Goal: Browse casually

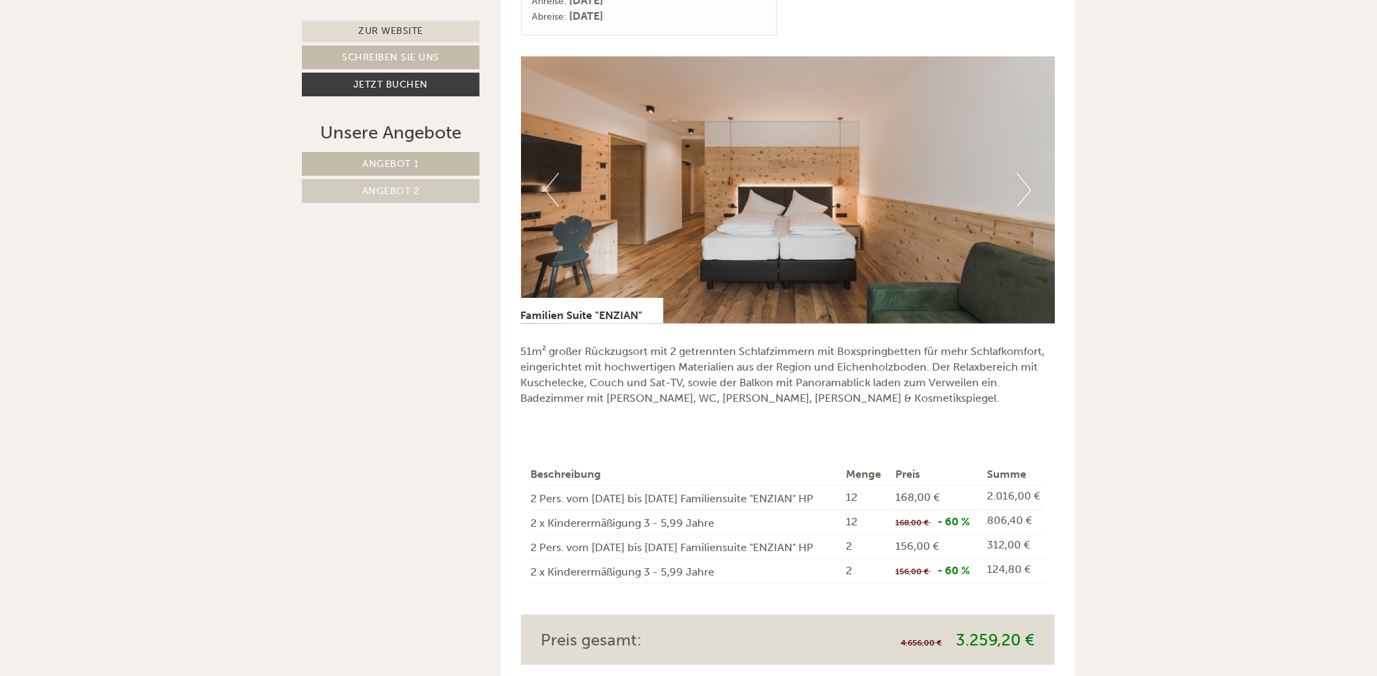
scroll to position [1068, 0]
click at [1025, 176] on button "Next" at bounding box center [1024, 189] width 14 height 34
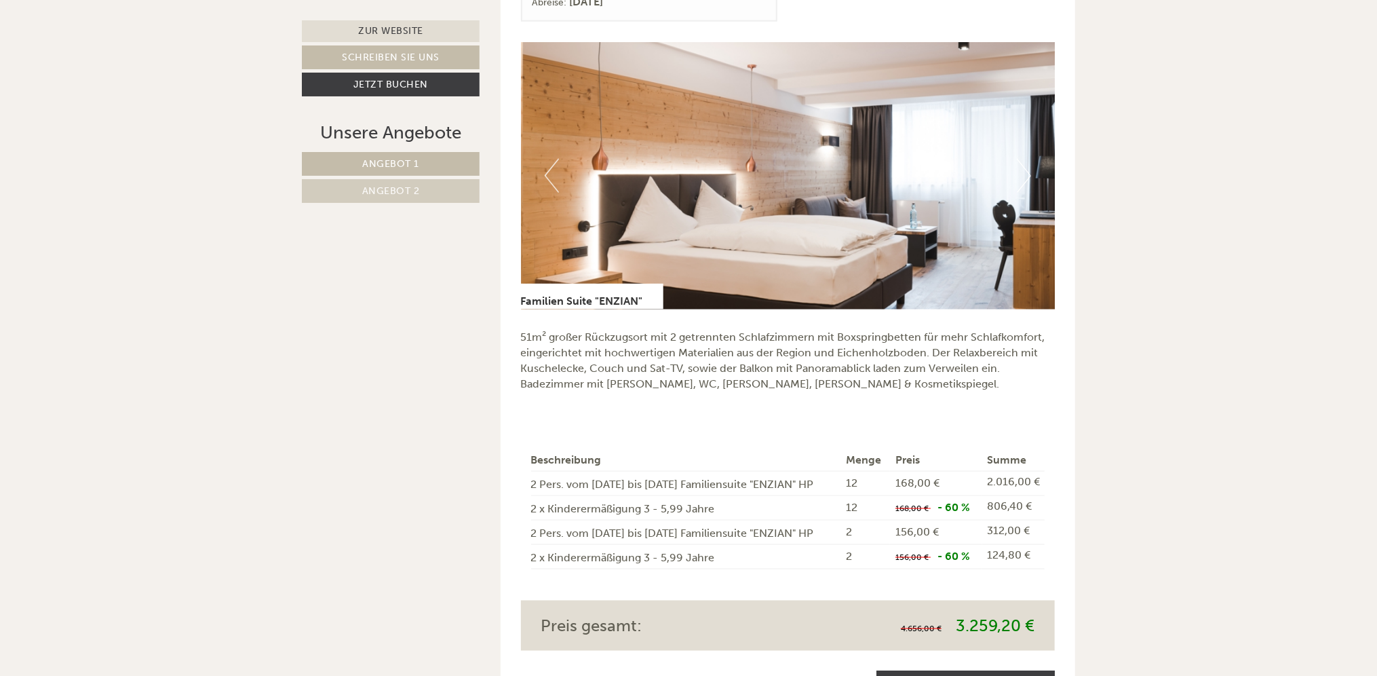
scroll to position [1085, 0]
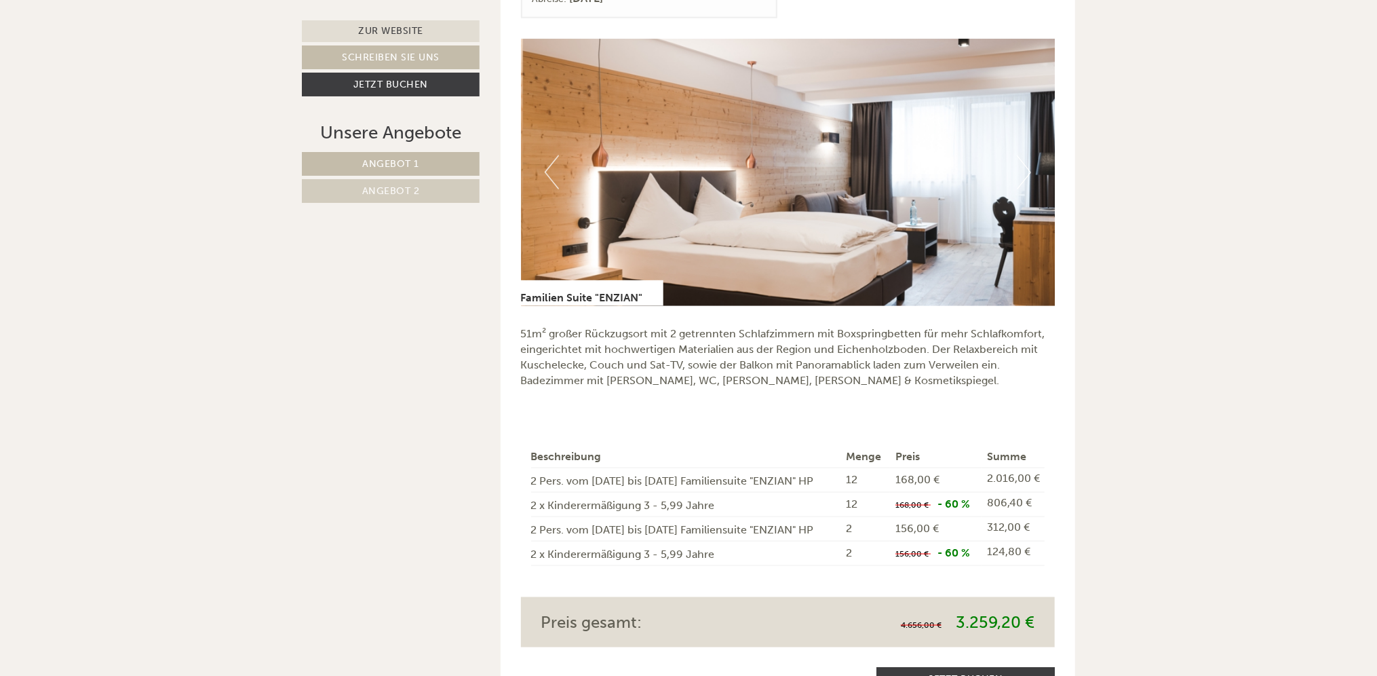
click at [1025, 176] on img at bounding box center [788, 172] width 534 height 267
click at [1016, 153] on img at bounding box center [788, 172] width 534 height 267
click at [1019, 155] on button "Next" at bounding box center [1024, 172] width 14 height 34
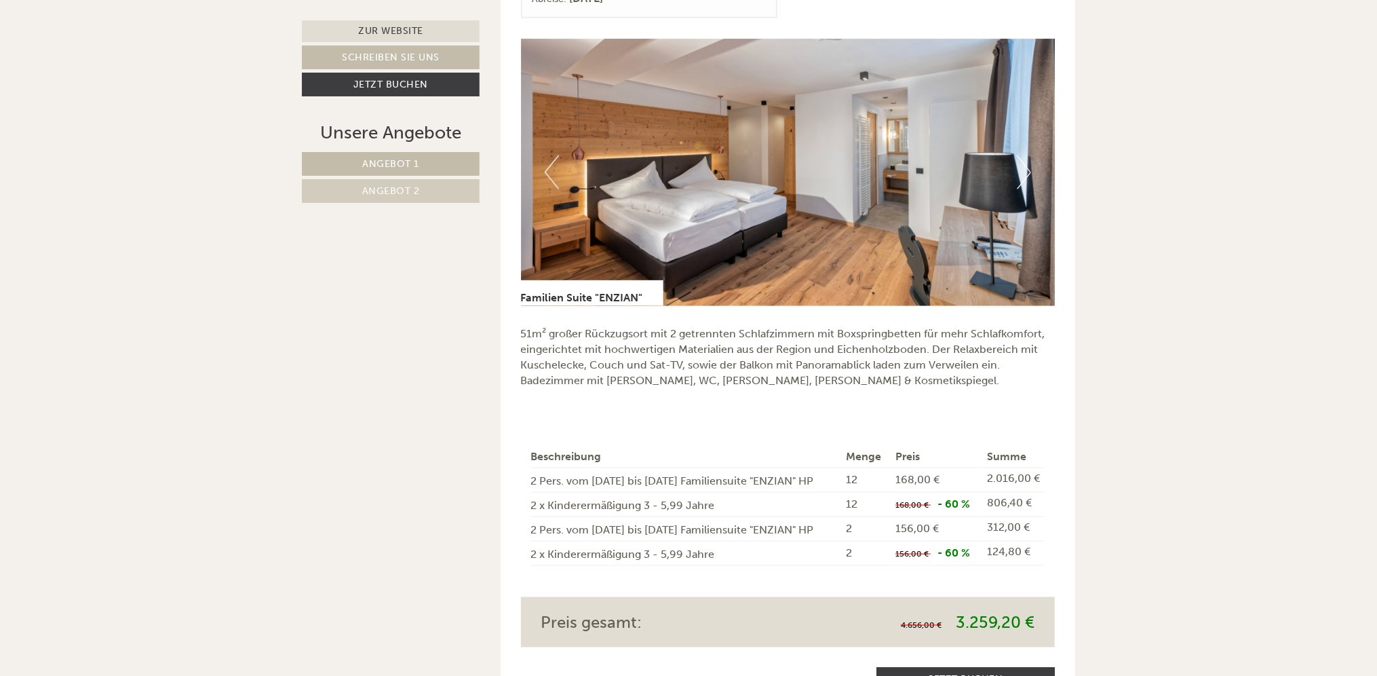
click at [1019, 155] on button "Next" at bounding box center [1024, 172] width 14 height 34
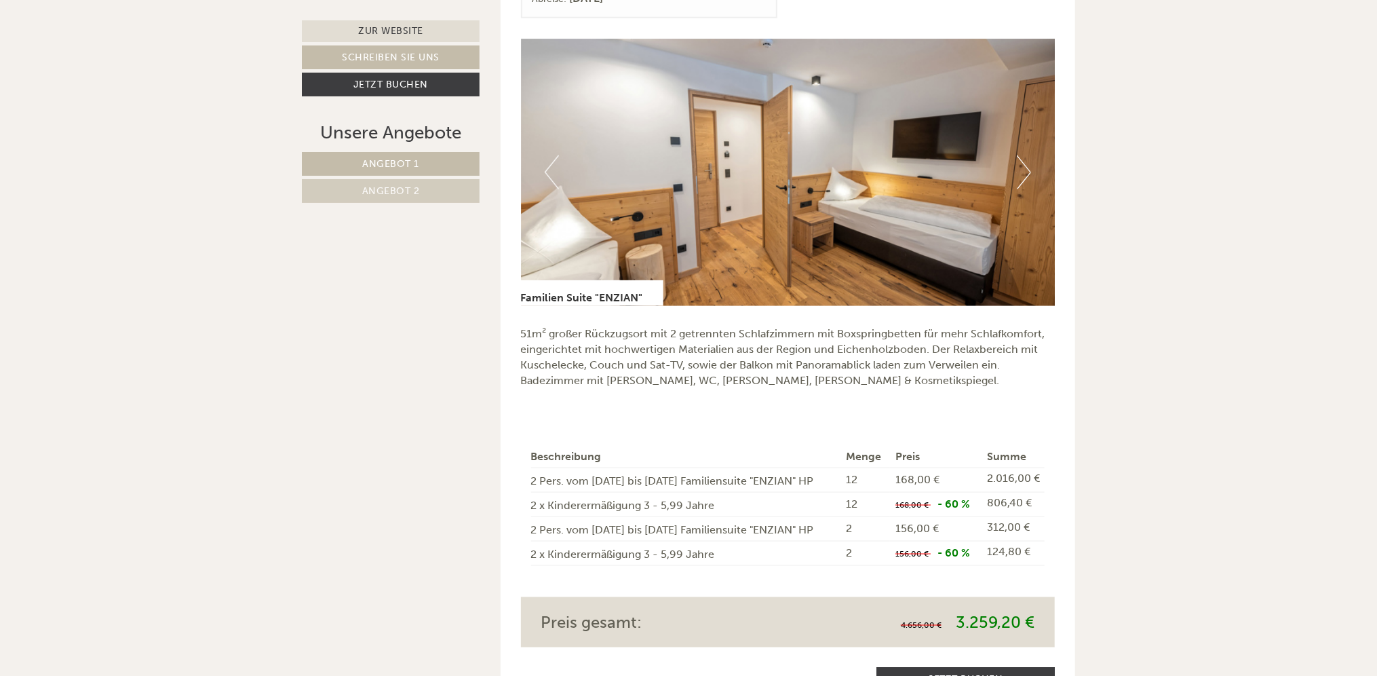
click at [1019, 155] on button "Next" at bounding box center [1024, 172] width 14 height 34
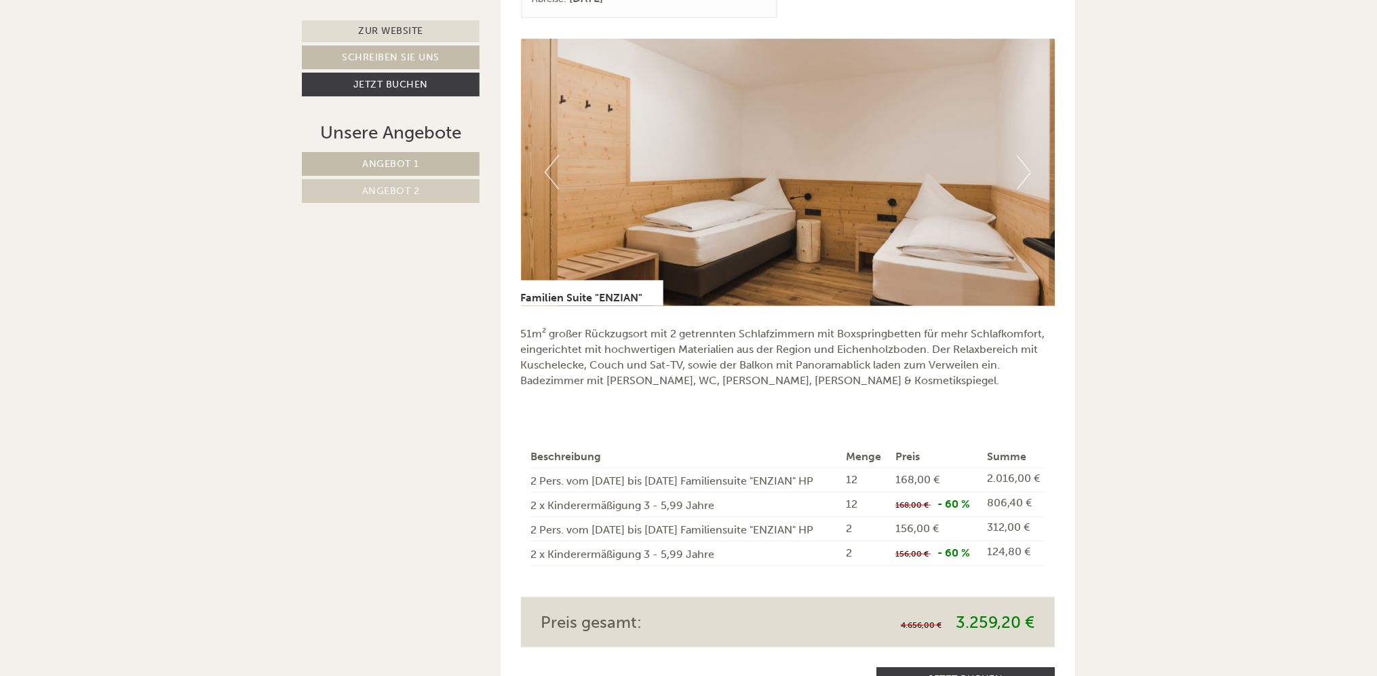
click at [1019, 155] on button "Next" at bounding box center [1024, 172] width 14 height 34
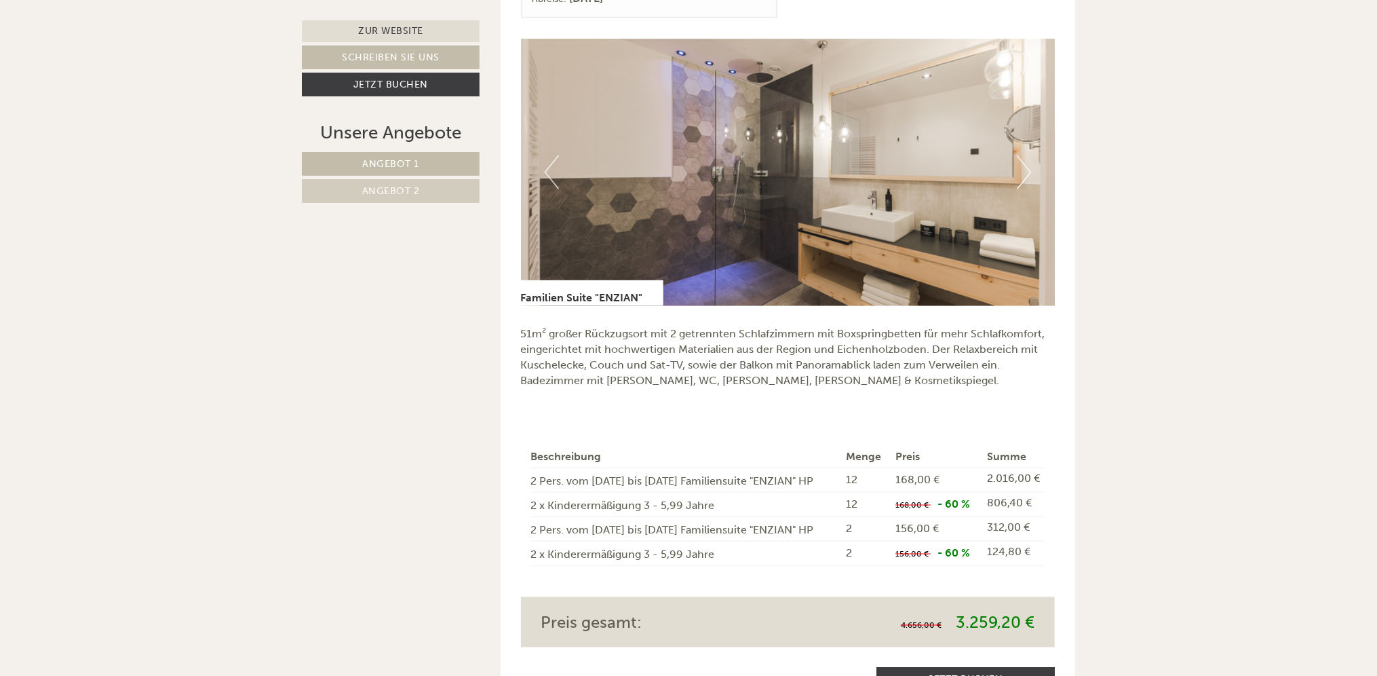
click at [1019, 155] on button "Next" at bounding box center [1024, 172] width 14 height 34
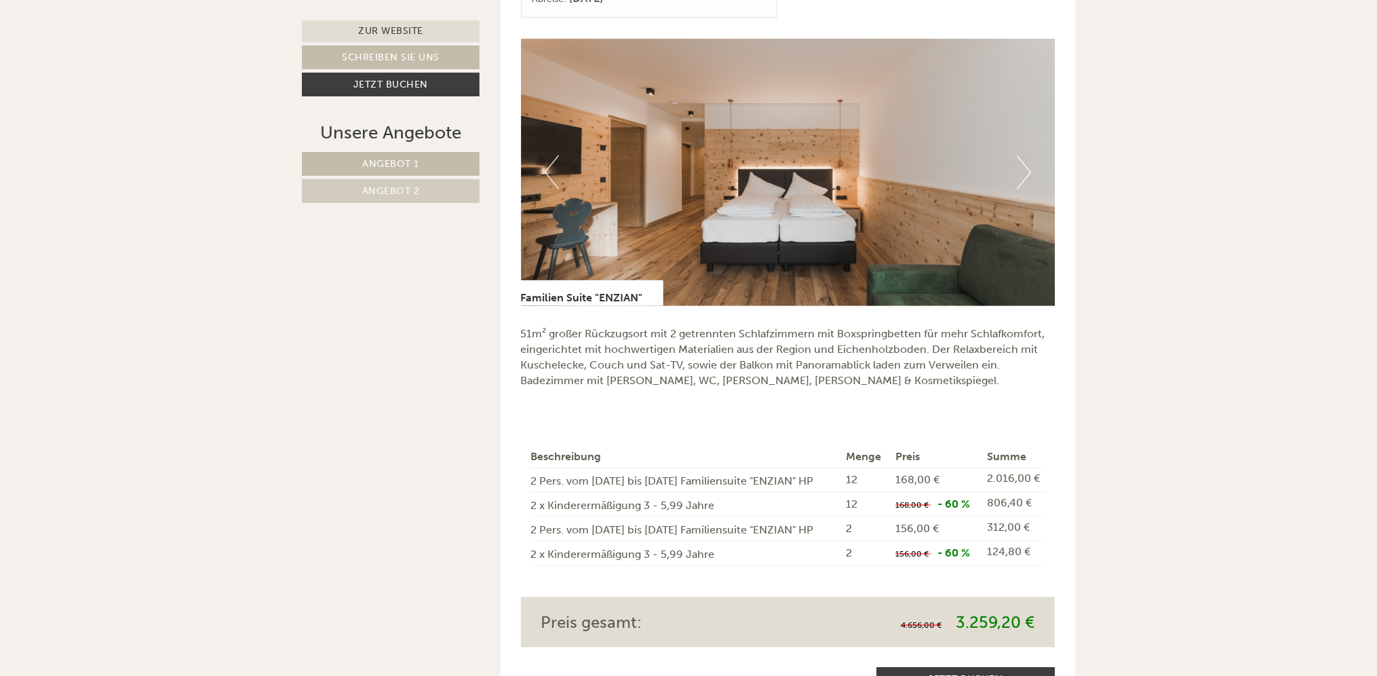
click at [1019, 155] on button "Next" at bounding box center [1024, 172] width 14 height 34
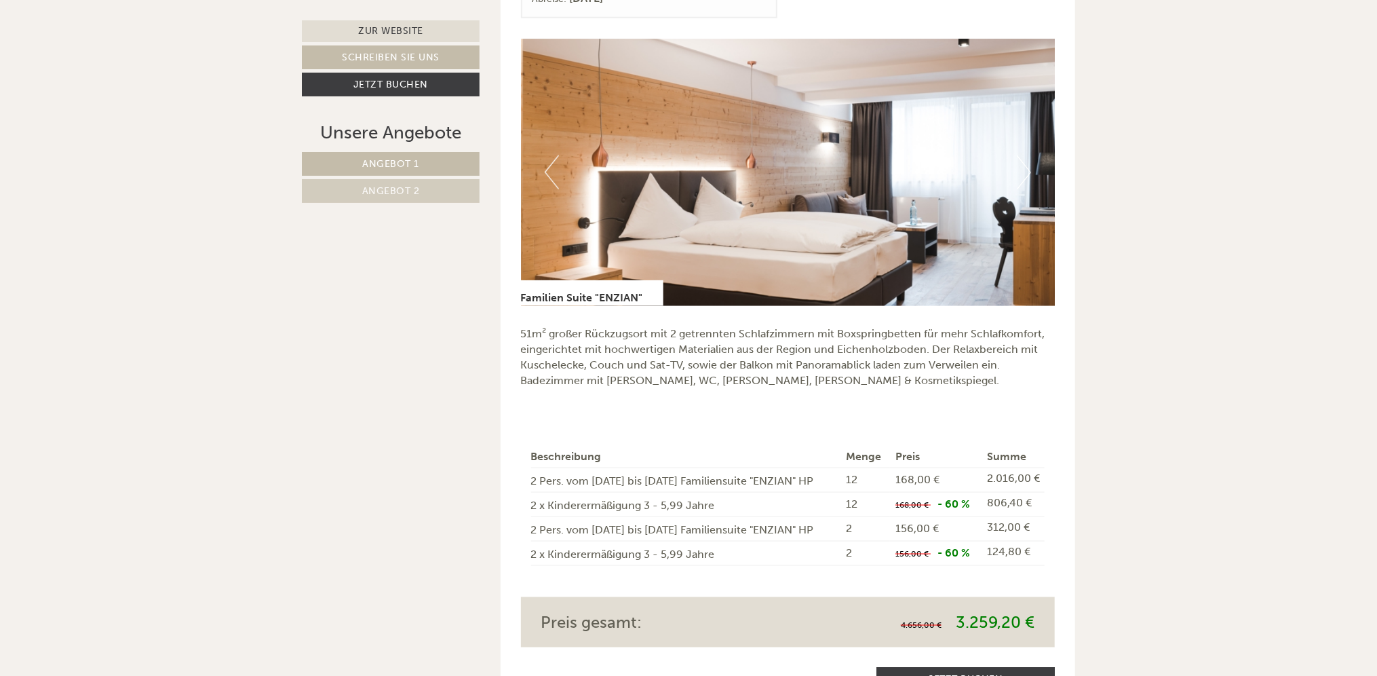
click at [1019, 155] on button "Next" at bounding box center [1024, 172] width 14 height 34
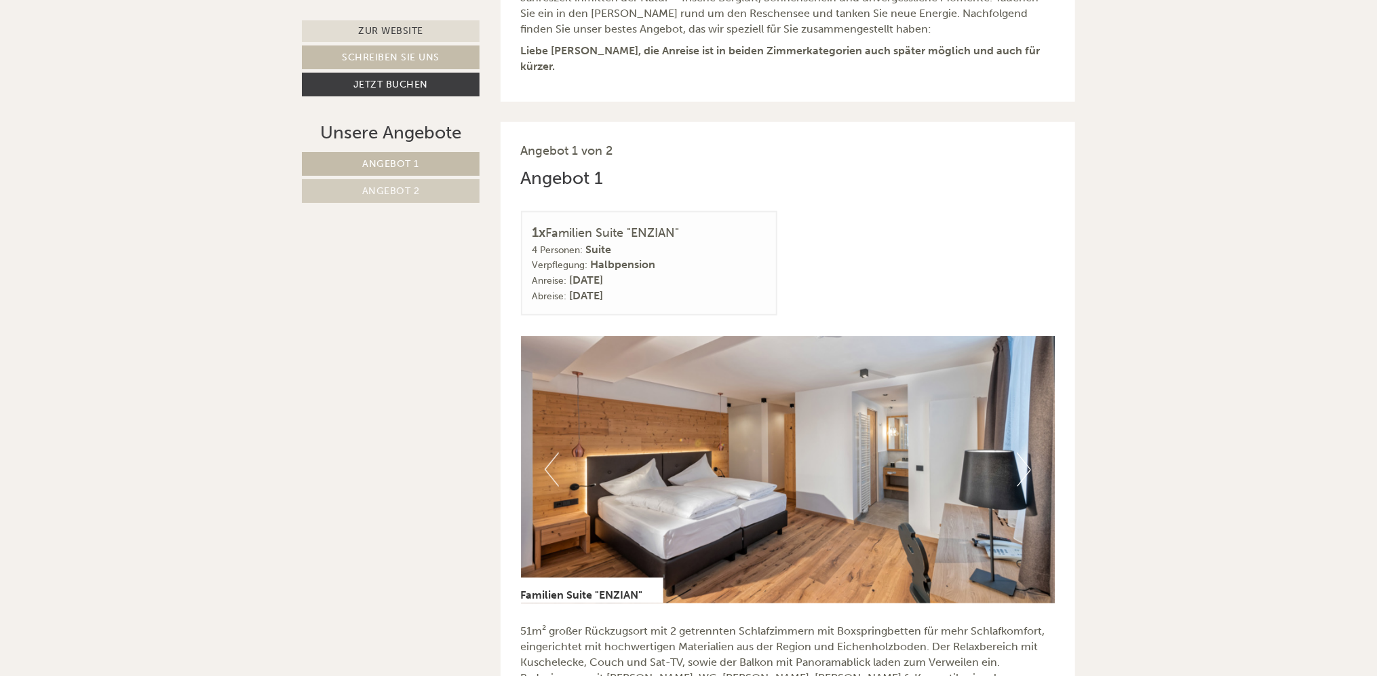
scroll to position [830, 0]
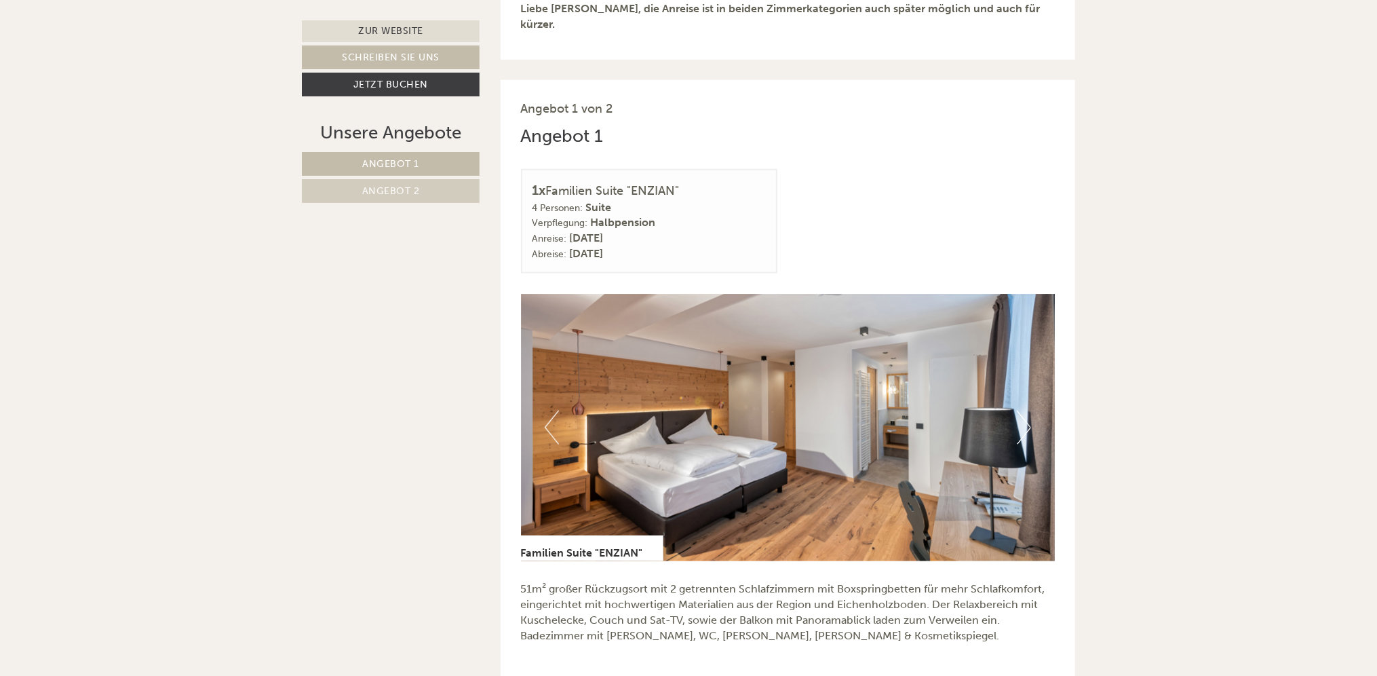
click at [1022, 411] on button "Next" at bounding box center [1024, 427] width 14 height 34
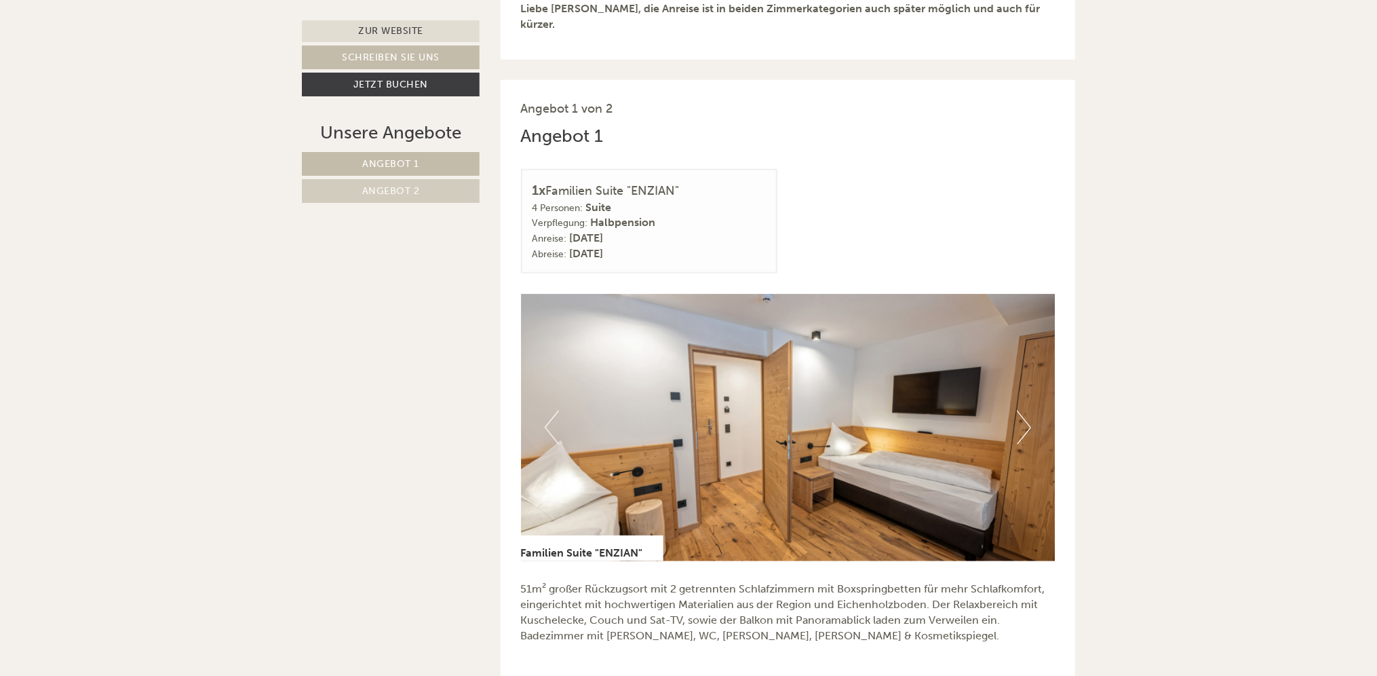
click at [1022, 411] on button "Next" at bounding box center [1024, 427] width 14 height 34
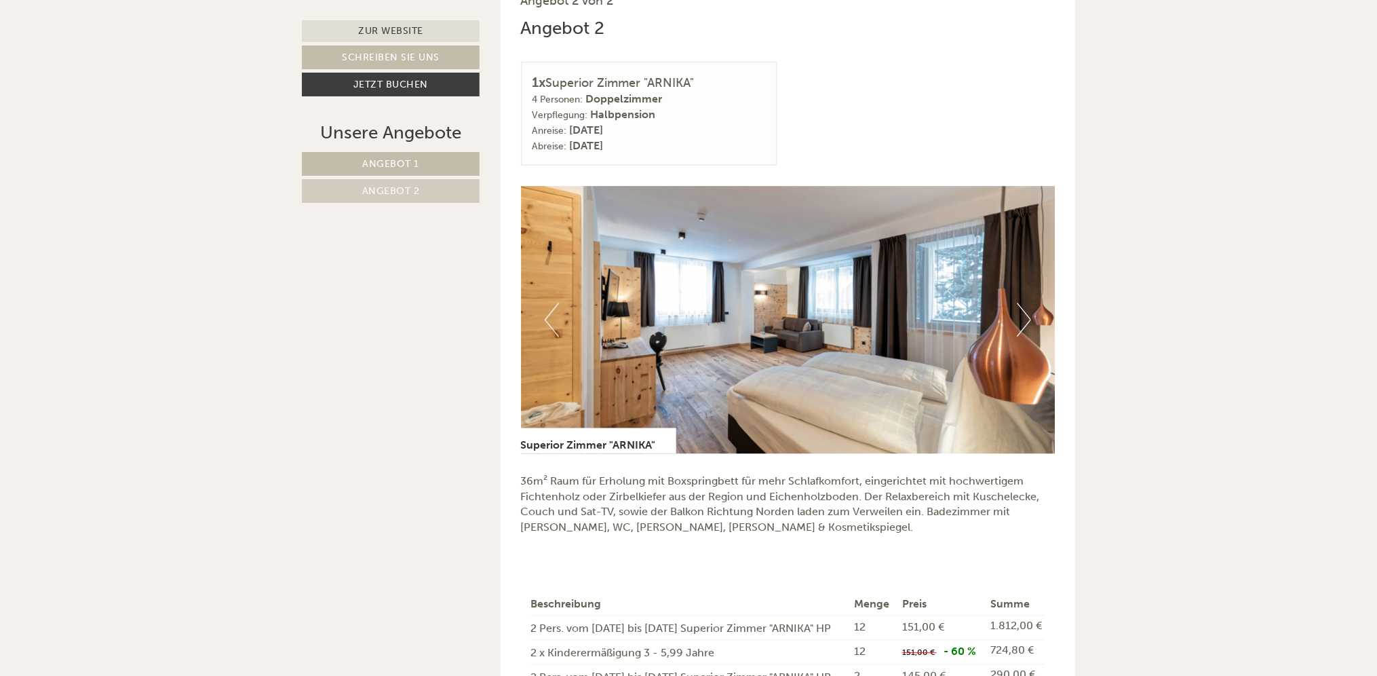
scroll to position [1865, 0]
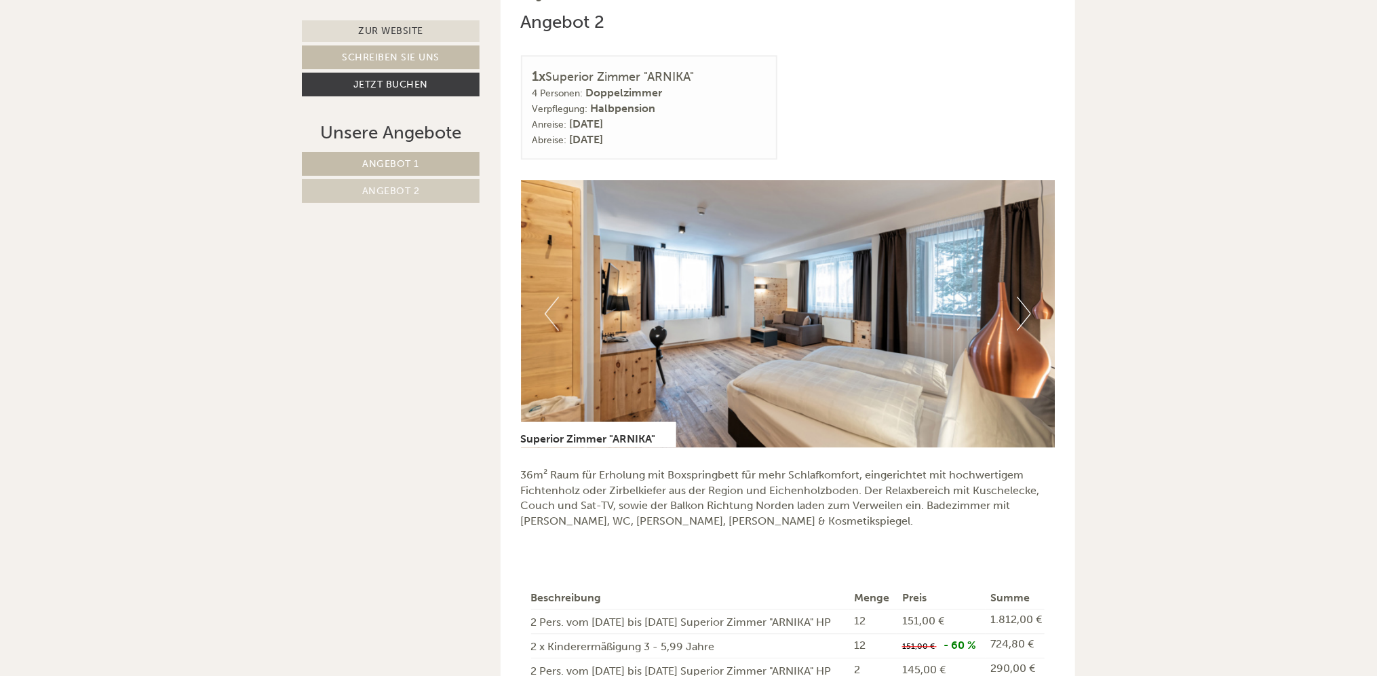
click at [1029, 296] on button "Next" at bounding box center [1024, 313] width 14 height 34
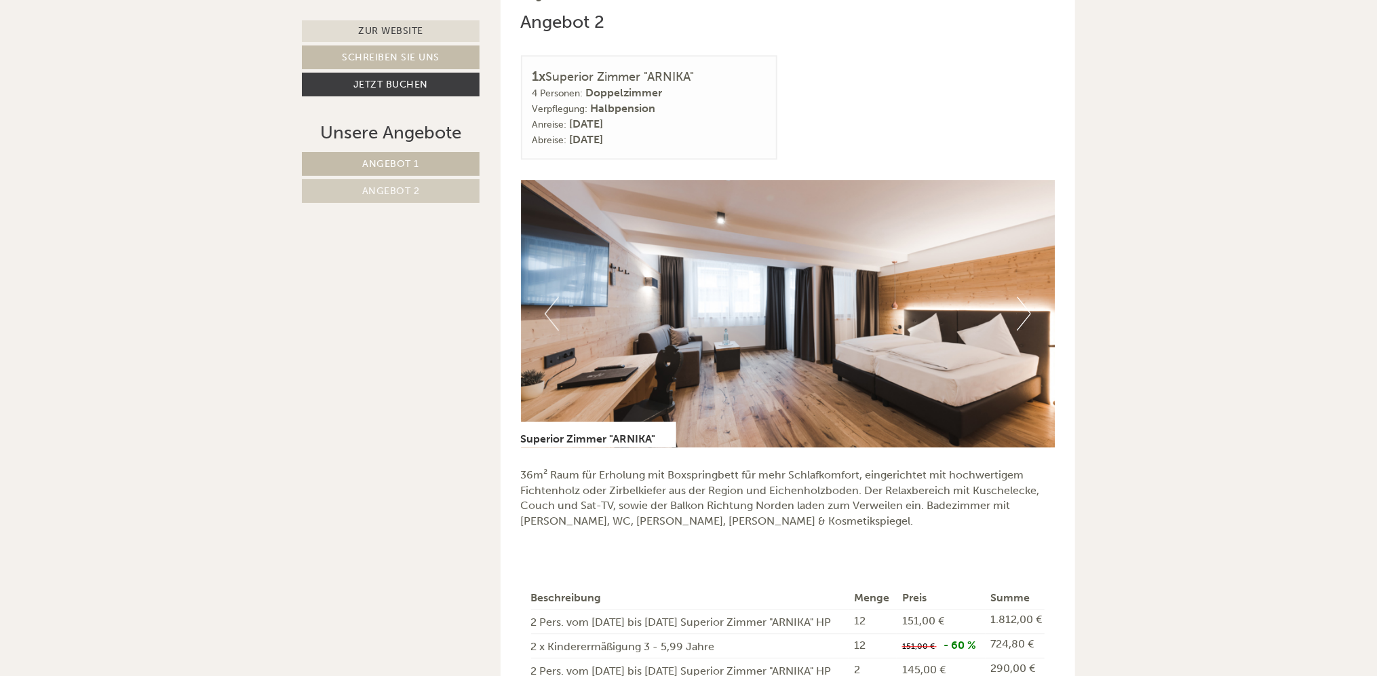
click at [1029, 296] on button "Next" at bounding box center [1024, 313] width 14 height 34
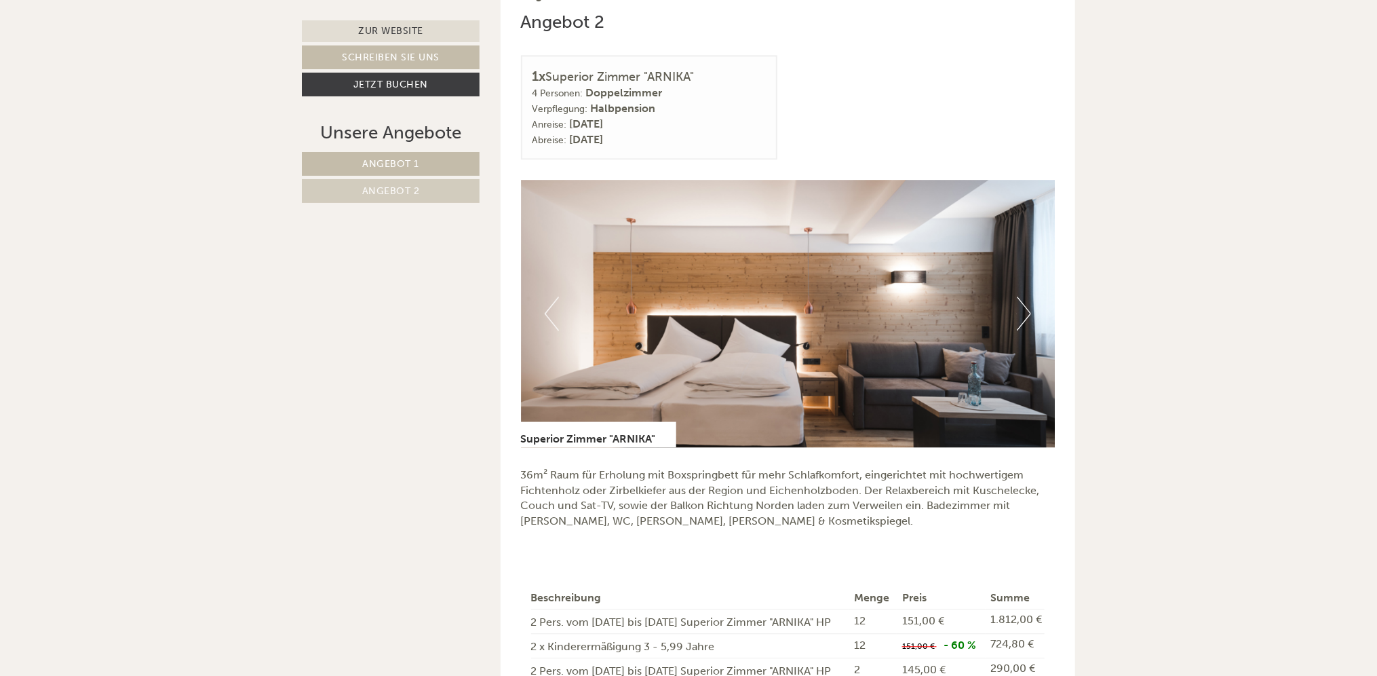
click at [1029, 296] on button "Next" at bounding box center [1024, 313] width 14 height 34
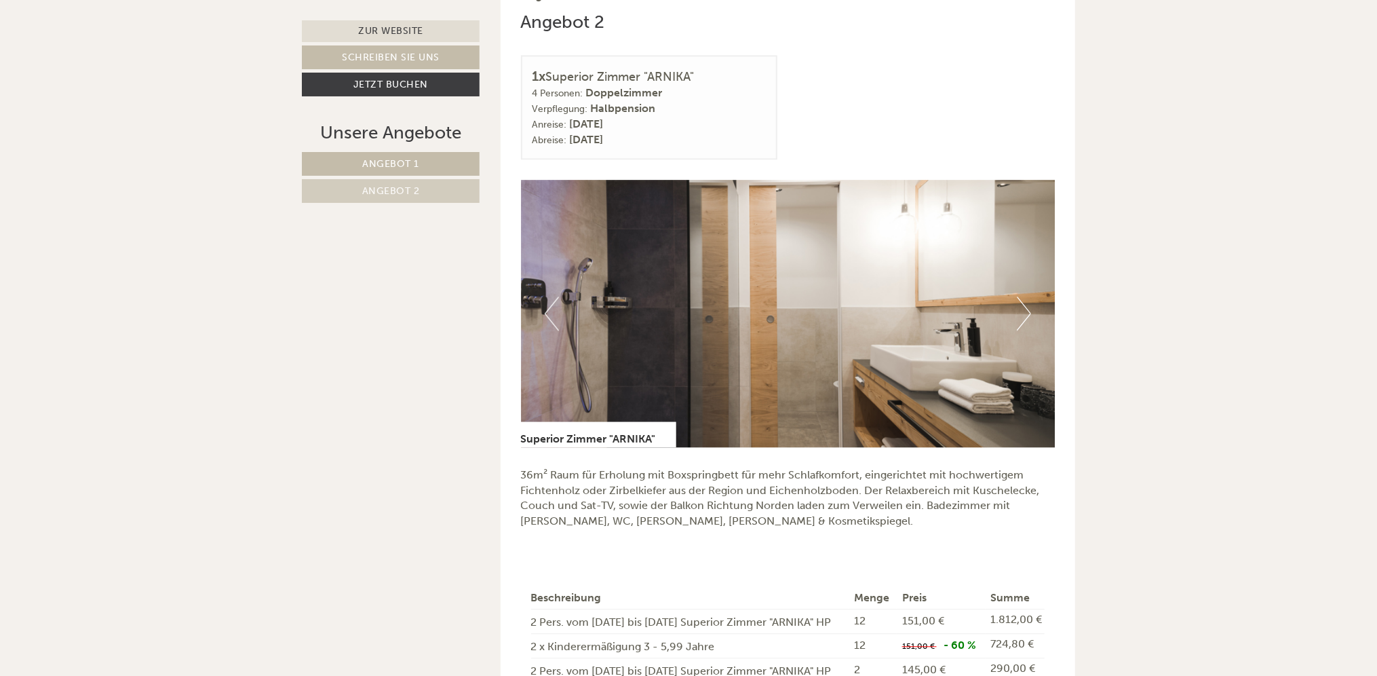
click at [1029, 296] on button "Next" at bounding box center [1024, 313] width 14 height 34
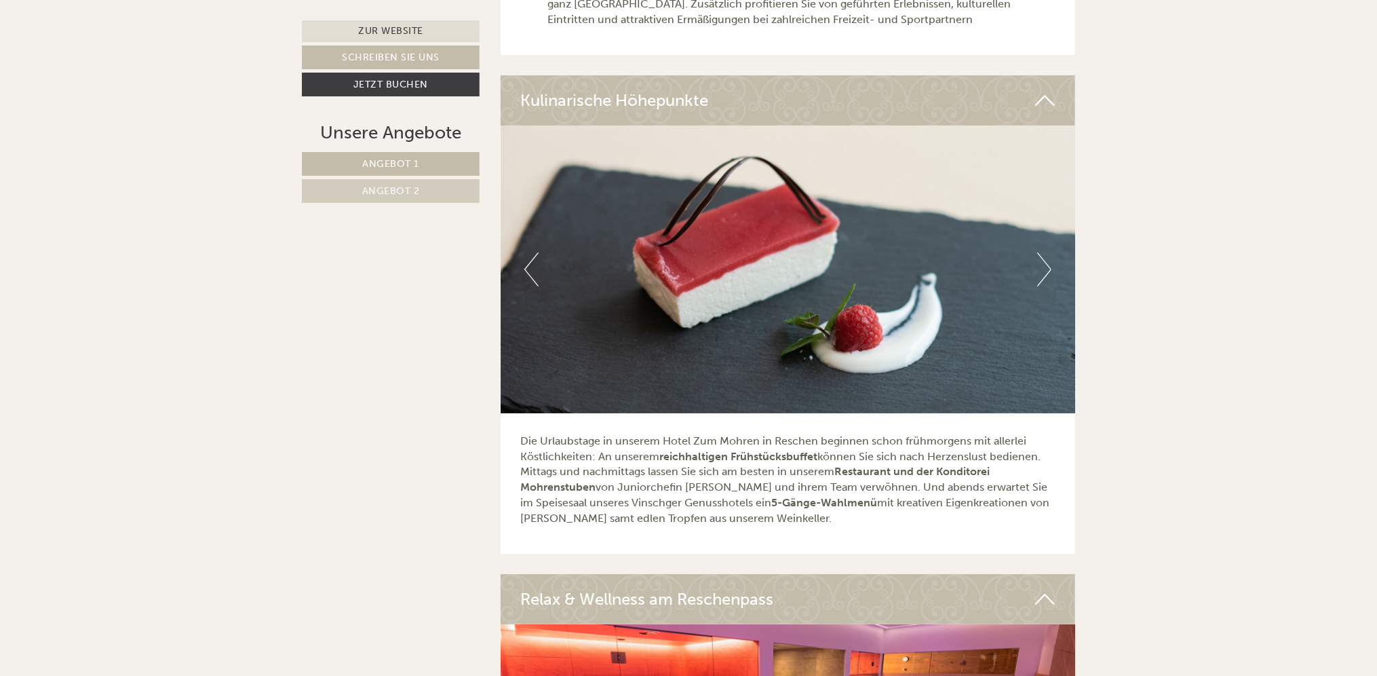
scroll to position [3239, 0]
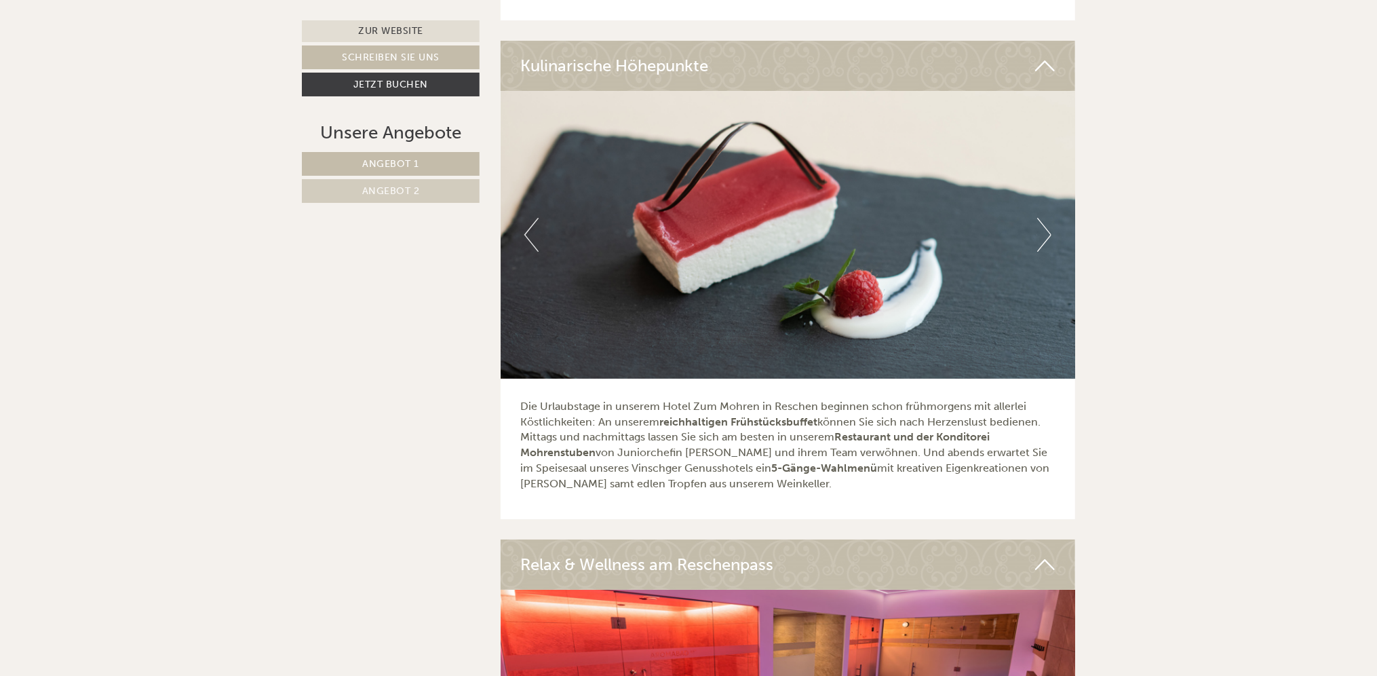
click at [1048, 218] on button "Next" at bounding box center [1044, 235] width 14 height 34
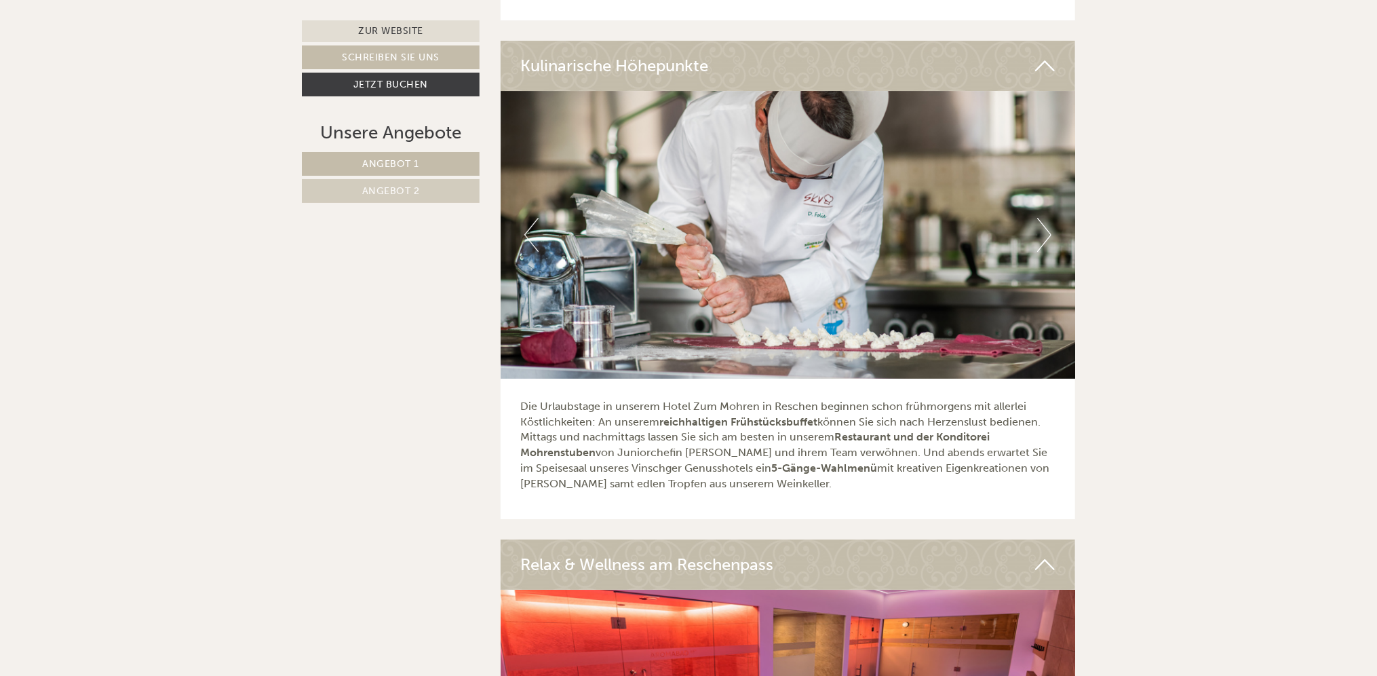
click at [1048, 218] on button "Next" at bounding box center [1044, 235] width 14 height 34
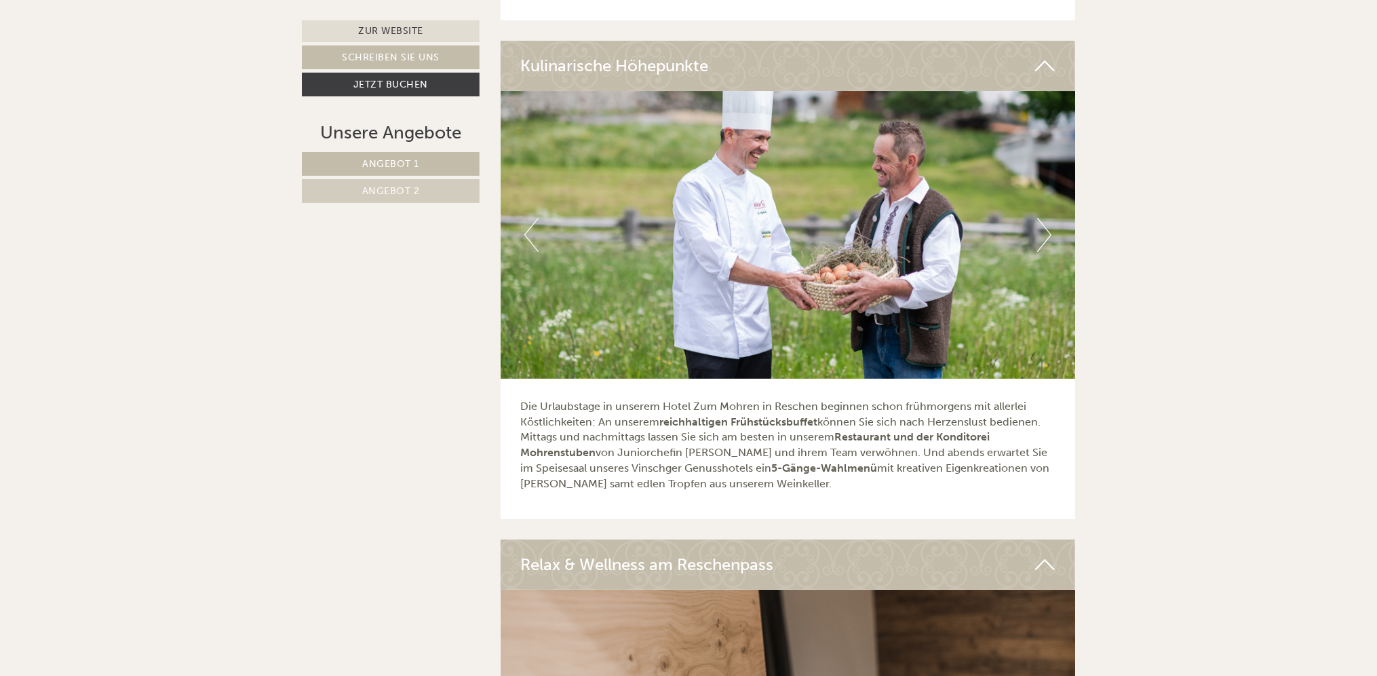
click at [1040, 218] on button "Next" at bounding box center [1044, 235] width 14 height 34
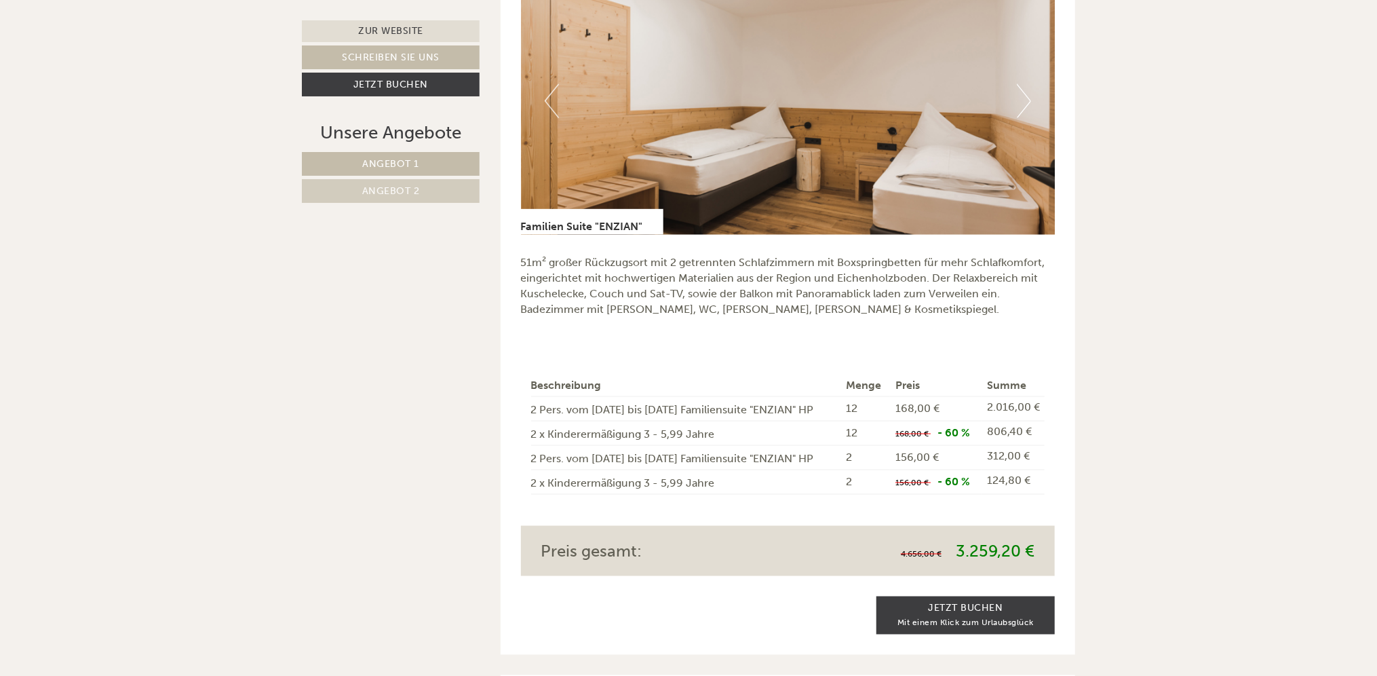
scroll to position [1169, 0]
